Goal: Check status: Check status

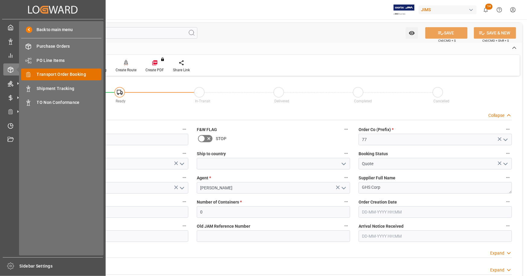
click at [78, 76] on span "Transport Order Booking" at bounding box center [69, 74] width 65 height 6
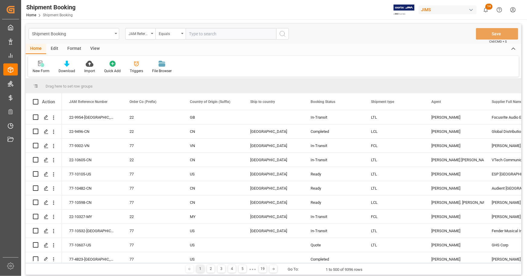
click at [200, 34] on input "text" at bounding box center [231, 33] width 91 height 11
type input "22-9496-CN"
click at [279, 35] on icon "search button" at bounding box center [282, 33] width 7 height 7
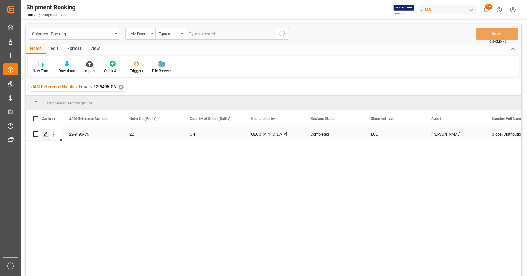
click at [47, 134] on icon "Press SPACE to select this row." at bounding box center [46, 134] width 5 height 5
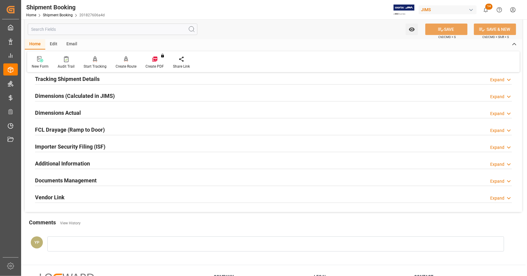
scroll to position [121, 0]
click at [78, 185] on div at bounding box center [273, 185] width 477 height 0
click at [78, 183] on h2 "Documents Management" at bounding box center [66, 180] width 62 height 8
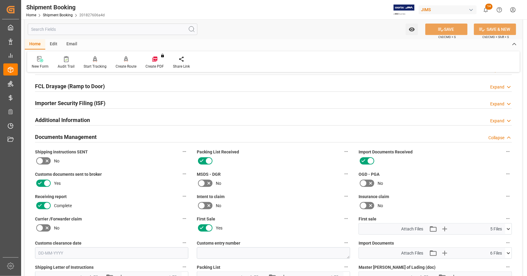
scroll to position [241, 0]
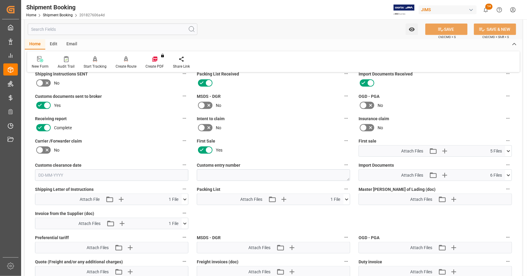
click at [511, 148] on icon at bounding box center [508, 151] width 6 height 6
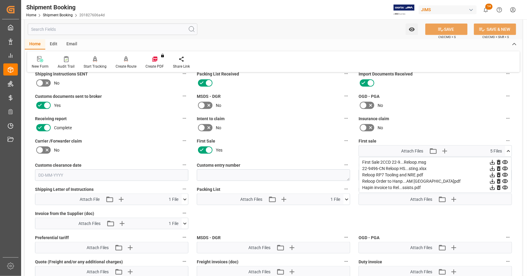
click at [492, 168] on icon at bounding box center [492, 168] width 5 height 5
click at [493, 186] on icon at bounding box center [492, 187] width 5 height 5
click at [510, 148] on icon at bounding box center [508, 151] width 6 height 6
